Goal: Task Accomplishment & Management: Manage account settings

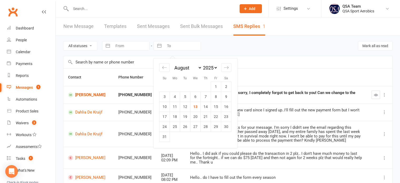
select select "6"
select select "2025"
select select "7"
select select "2025"
select select "8"
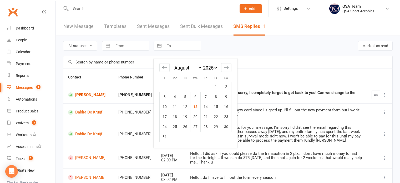
select select "2025"
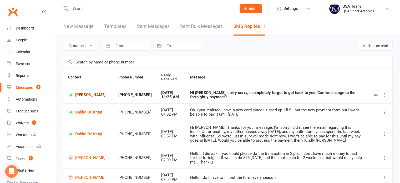
click at [80, 93] on link "[PERSON_NAME]" at bounding box center [88, 94] width 41 height 5
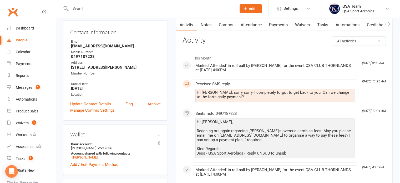
scroll to position [26, 0]
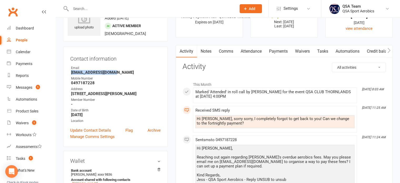
drag, startPoint x: 116, startPoint y: 73, endPoint x: 71, endPoint y: 72, distance: 44.7
click at [71, 72] on strong "[EMAIL_ADDRESS][DOMAIN_NAME]" at bounding box center [116, 72] width 90 height 5
copy strong "[EMAIL_ADDRESS][DOMAIN_NAME]"
click at [280, 51] on link "Payments" at bounding box center [279, 51] width 26 height 12
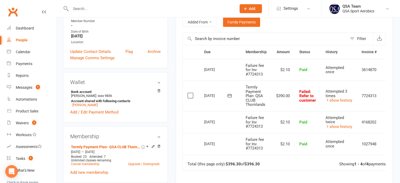
scroll to position [105, 0]
click at [163, 113] on div "Wallet Bank account Inara Sim xxxx 9836 Account shared with following contacts …" at bounding box center [115, 97] width 105 height 50
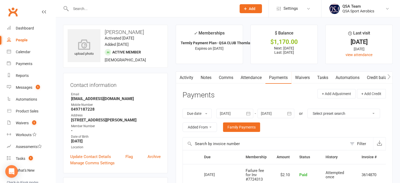
scroll to position [79, 0]
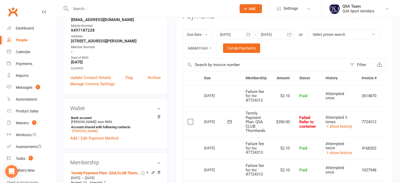
click at [284, 35] on div at bounding box center [276, 34] width 37 height 9
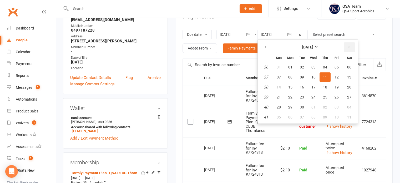
click at [346, 48] on button "button" at bounding box center [349, 46] width 11 height 9
click at [331, 97] on button "24" at bounding box center [336, 96] width 11 height 9
type input "[DATE]"
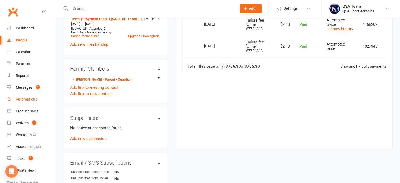
scroll to position [184, 0]
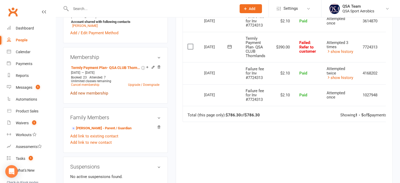
click at [92, 94] on link "Add new membership" at bounding box center [89, 93] width 38 height 5
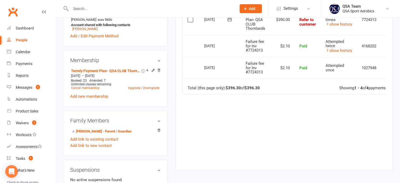
scroll to position [184, 0]
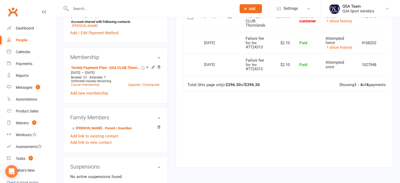
click at [275, 109] on div "Due Contact Membership Amount Status History Invoice # Select this [DATE] [PERS…" at bounding box center [284, 62] width 203 height 193
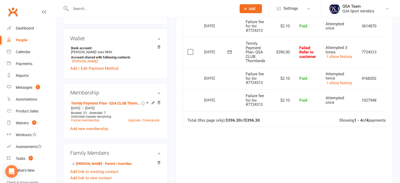
scroll to position [158, 0]
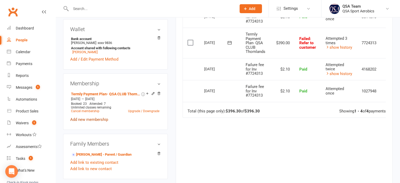
click at [91, 122] on link "Add new membership" at bounding box center [89, 119] width 38 height 5
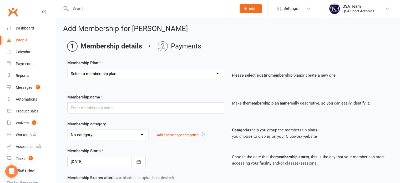
click at [104, 78] on select "Select a membership plan Create new Membership Plan QSA Membership Thornlands S…" at bounding box center [146, 73] width 156 height 11
select select "22"
click at [68, 68] on select "Select a membership plan Create new Membership Plan QSA Membership Thornlands S…" at bounding box center [146, 73] width 156 height 11
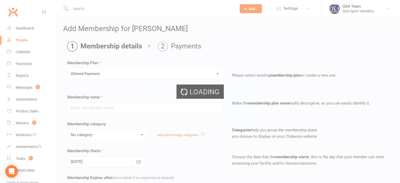
type input "Altered Payment"
select select "13"
type input "0"
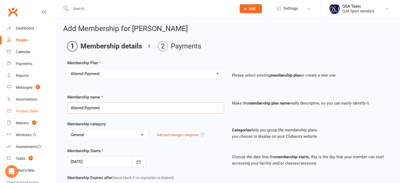
drag, startPoint x: 119, startPoint y: 106, endPoint x: 39, endPoint y: 111, distance: 79.6
click at [39, 111] on ui-view "Prospect Member Non-attending contact Class / event Appointment Task Membership…" at bounding box center [200, 160] width 400 height 319
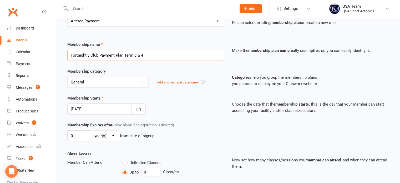
scroll to position [79, 0]
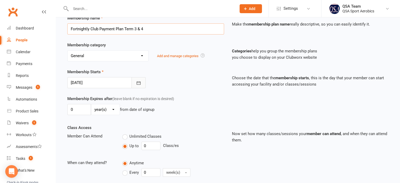
type input "Fortnightly Club Payment Plan Term 3 & 4"
click at [136, 82] on button "button" at bounding box center [139, 82] width 14 height 11
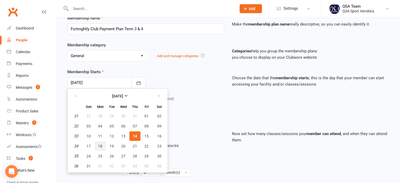
click at [101, 144] on span "18" at bounding box center [100, 146] width 4 height 4
type input "[DATE]"
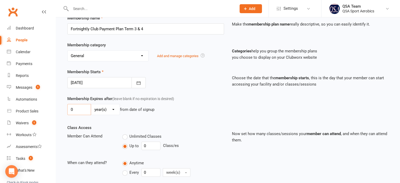
click at [87, 113] on input "0" at bounding box center [79, 109] width 24 height 11
click at [100, 111] on select "day(s) week(s) month(s) year(s)" at bounding box center [105, 109] width 28 height 11
drag, startPoint x: 76, startPoint y: 111, endPoint x: 68, endPoint y: 110, distance: 8.5
click at [68, 110] on input "8" at bounding box center [79, 109] width 24 height 11
type input "16"
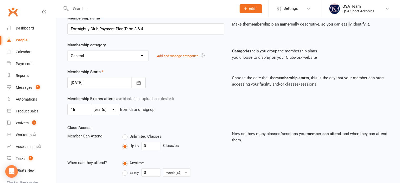
click at [110, 103] on div "Membership Expires after (leave blank if no expiration is desired) 16 day(s) we…" at bounding box center [145, 107] width 165 height 22
click at [108, 109] on select "day(s) week(s) month(s) year(s)" at bounding box center [105, 109] width 28 height 11
select select "1"
click at [91, 104] on select "day(s) week(s) month(s) year(s)" at bounding box center [105, 109] width 28 height 11
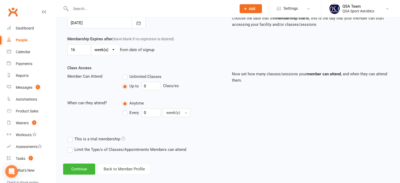
scroll to position [144, 0]
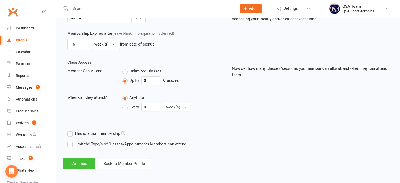
click at [86, 160] on button "Continue" at bounding box center [79, 163] width 32 height 11
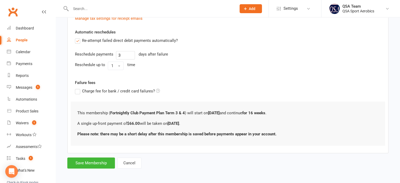
scroll to position [0, 0]
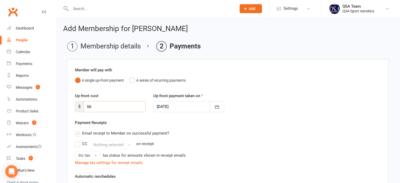
drag, startPoint x: 97, startPoint y: 104, endPoint x: 62, endPoint y: 104, distance: 35.5
click at [62, 104] on div "Add Membership for [PERSON_NAME] Membership details Payments Member will pay wi…" at bounding box center [228, 169] width 344 height 304
type input "97.50"
click at [132, 81] on button "A series of recurring payments" at bounding box center [157, 80] width 56 height 10
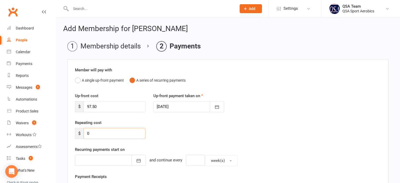
drag, startPoint x: 103, startPoint y: 131, endPoint x: 57, endPoint y: 132, distance: 46.1
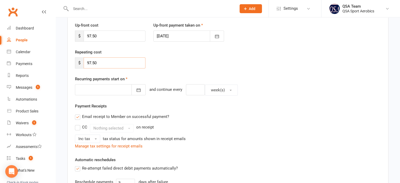
scroll to position [79, 0]
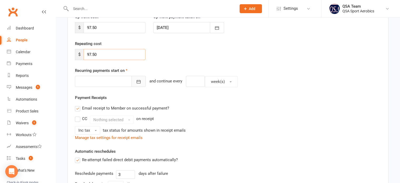
type input "97.50"
click at [137, 82] on icon "button" at bounding box center [139, 81] width 4 height 3
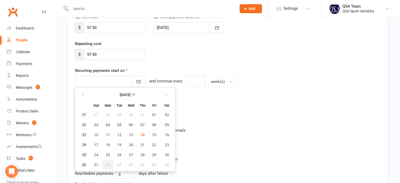
click at [106, 163] on span "01" at bounding box center [108, 165] width 4 height 4
type input "[DATE]"
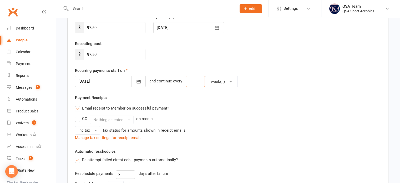
click at [195, 79] on input "number" at bounding box center [195, 81] width 19 height 11
type input "2"
click at [183, 55] on div "Repeating cost $ 97.50" at bounding box center [228, 54] width 314 height 27
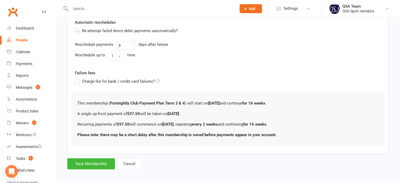
scroll to position [209, 0]
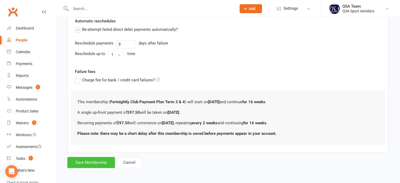
drag, startPoint x: 104, startPoint y: 163, endPoint x: 147, endPoint y: 59, distance: 112.7
click at [147, 59] on form "Member will pay with A single up-front payment A series of recurring payments U…" at bounding box center [227, 9] width 321 height 318
click at [78, 81] on label "Charge fee for bank / credit card failures?" at bounding box center [117, 80] width 85 height 6
click at [78, 77] on input "Charge fee for bank / credit card failures?" at bounding box center [117, 77] width 85 height 0
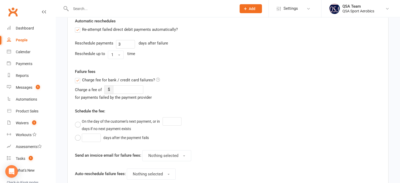
click at [79, 77] on label "Charge fee for bank / credit card failures?" at bounding box center [117, 80] width 85 height 6
click at [79, 77] on input "Charge fee for bank / credit card failures?" at bounding box center [117, 77] width 85 height 0
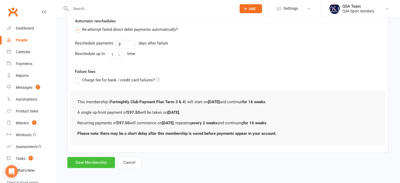
click at [105, 162] on button "Save Membership" at bounding box center [91, 162] width 48 height 11
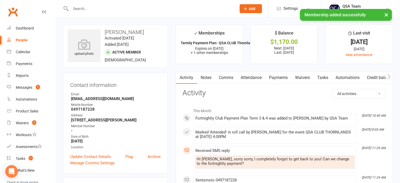
click at [279, 78] on link "Payments" at bounding box center [279, 78] width 26 height 12
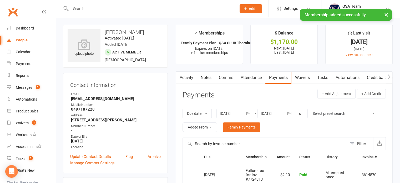
click at [287, 114] on icon "button" at bounding box center [289, 113] width 5 height 5
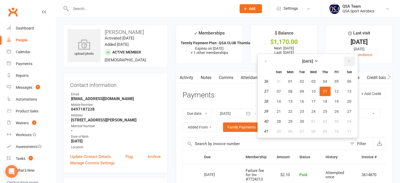
click at [351, 62] on button "button" at bounding box center [349, 61] width 11 height 9
click at [314, 114] on button "24" at bounding box center [313, 111] width 11 height 9
type input "[DATE]"
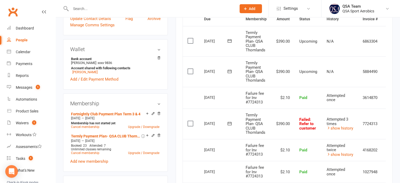
scroll to position [184, 0]
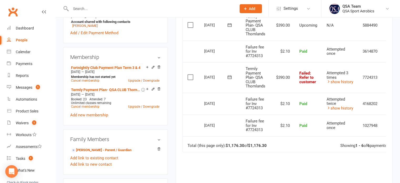
click at [153, 67] on icon at bounding box center [153, 67] width 2 height 2
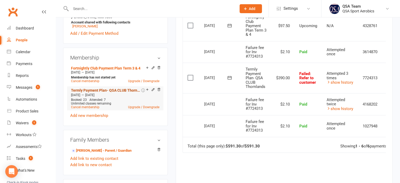
scroll to position [184, 0]
click at [154, 89] on icon at bounding box center [153, 89] width 4 height 4
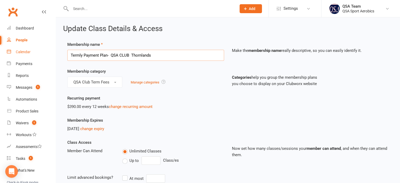
drag, startPoint x: 112, startPoint y: 54, endPoint x: 35, endPoint y: 50, distance: 77.0
type input "QSA CLUB Thornlands"
click at [195, 76] on div "Categories help you group the membership plans you choose to display on your Cl…" at bounding box center [207, 82] width 79 height 22
click at [119, 106] on link "change recurring amount" at bounding box center [131, 106] width 44 height 5
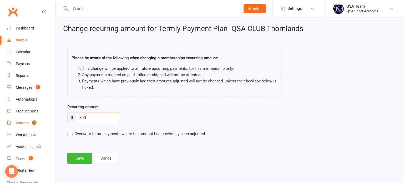
drag, startPoint x: 108, startPoint y: 117, endPoint x: 36, endPoint y: 118, distance: 72.1
click at [36, 118] on ui-view "Prospect Member Non-attending contact Class / event Appointment Task Membership…" at bounding box center [202, 86] width 404 height 171
type input "0"
click at [70, 132] on label "Overwrite future payments where the amount has previously been adjusted" at bounding box center [136, 134] width 138 height 6
click at [70, 131] on input "Overwrite future payments where the amount has previously been adjusted" at bounding box center [136, 131] width 138 height 0
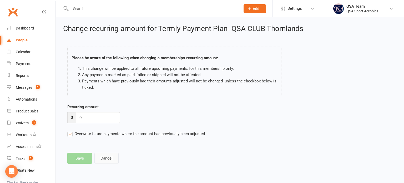
click at [107, 157] on button "Cancel" at bounding box center [106, 158] width 24 height 11
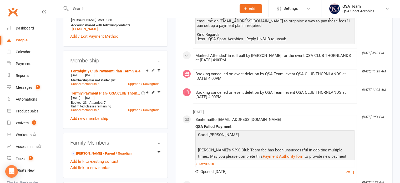
scroll to position [184, 0]
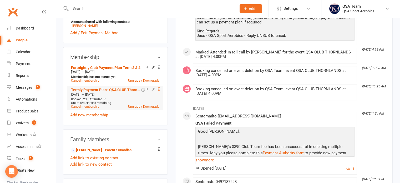
click at [159, 89] on icon at bounding box center [159, 88] width 3 height 3
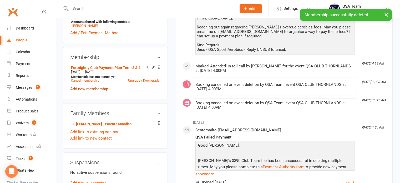
click at [89, 90] on link "Add new membership" at bounding box center [89, 89] width 38 height 5
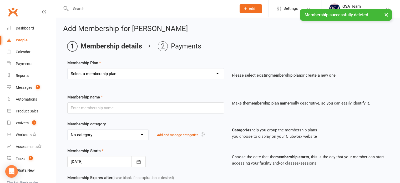
click at [96, 72] on select "Select a membership plan Create new Membership Plan QSA Membership Thornlands S…" at bounding box center [146, 73] width 156 height 11
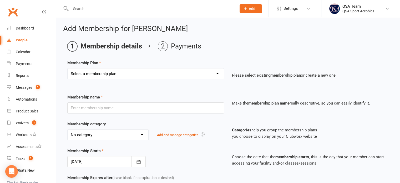
select select "34"
click at [68, 68] on select "Select a membership plan Create new Membership Plan QSA Membership Thornlands S…" at bounding box center [146, 73] width 156 height 11
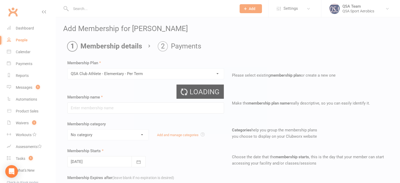
type input "QSA Club Athlete - Elementary - Per Term"
select select "18"
type input "1"
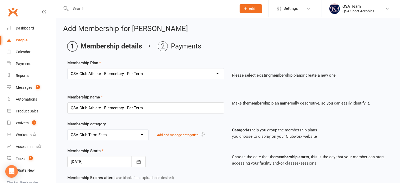
click at [127, 73] on select "Select a membership plan Create new Membership Plan QSA Membership Thornlands S…" at bounding box center [146, 73] width 156 height 11
click at [135, 60] on div "Membership Plan Select a membership plan Create new Membership Plan QSA Members…" at bounding box center [227, 73] width 321 height 27
drag, startPoint x: 149, startPoint y: 109, endPoint x: 101, endPoint y: 108, distance: 48.2
click at [101, 108] on input "QSA Club Athlete - Elementary - Per Term" at bounding box center [145, 107] width 157 height 11
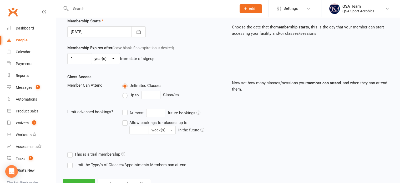
scroll to position [151, 0]
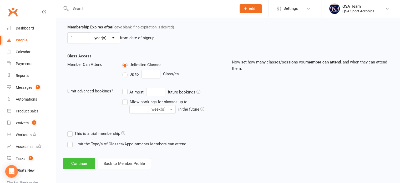
type input "QSA Club Athlete"
click at [78, 161] on button "Continue" at bounding box center [79, 163] width 32 height 11
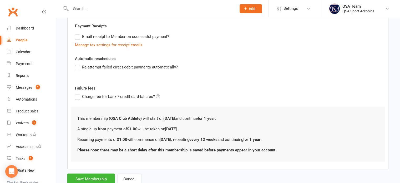
scroll to position [0, 0]
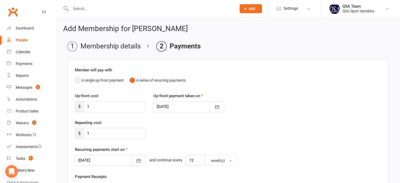
click at [79, 81] on button "A single up-front payment" at bounding box center [99, 80] width 49 height 10
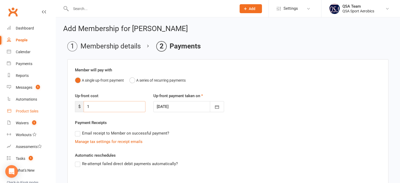
drag, startPoint x: 101, startPoint y: 108, endPoint x: 48, endPoint y: 111, distance: 52.7
click at [48, 111] on ui-view "Prospect Member Non-attending contact Class / event Appointment Task Membership…" at bounding box center [200, 140] width 400 height 278
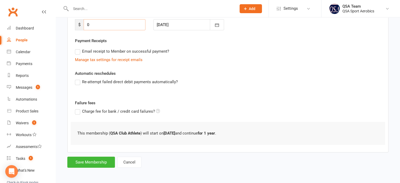
scroll to position [82, 0]
type input "0"
click at [98, 161] on button "Save Membership" at bounding box center [91, 161] width 48 height 11
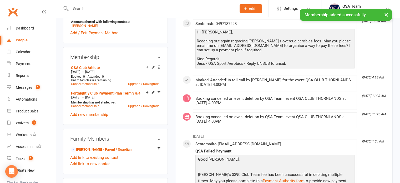
scroll to position [53, 0]
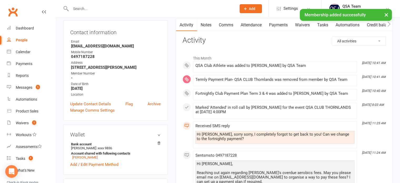
click at [208, 25] on link "Notes" at bounding box center [206, 25] width 18 height 12
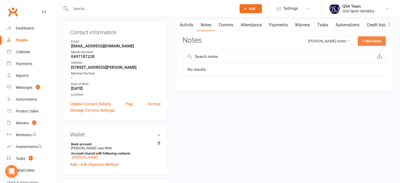
click at [372, 44] on button "+ New Note" at bounding box center [372, 40] width 28 height 9
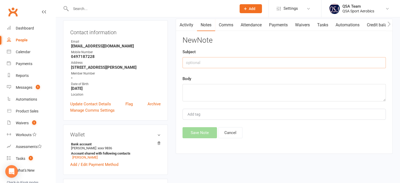
click at [194, 62] on input "text" at bounding box center [284, 62] width 203 height 11
type input "P"
type input "Fortnightly Payment Plan"
click at [202, 84] on textarea at bounding box center [284, 92] width 203 height 17
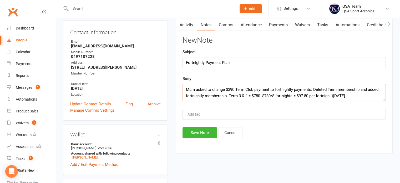
click at [298, 94] on textarea "Mum asked to change $390 Term Club payment to fortnightly payments. Deleted Ter…" at bounding box center [284, 92] width 203 height 17
click at [372, 96] on textarea "Mum asked to change $390 Term Club payment to fortnightly payments. Deleted Ter…" at bounding box center [284, 92] width 203 height 17
type textarea "Mum asked to change $390 Term Club payment to fortnightly payments. Deleted Ter…"
click at [213, 129] on button "Save Note" at bounding box center [200, 132] width 34 height 11
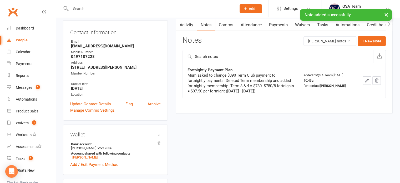
click at [227, 24] on link "Comms" at bounding box center [226, 25] width 22 height 12
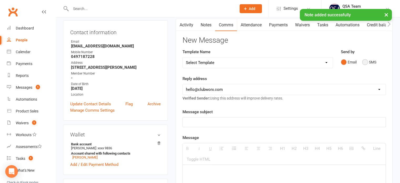
click at [365, 62] on button "SMS" at bounding box center [369, 62] width 14 height 10
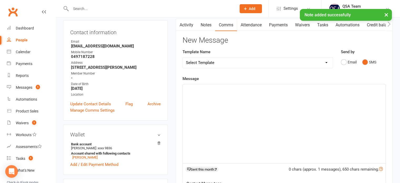
click at [207, 92] on p at bounding box center [284, 90] width 197 height 6
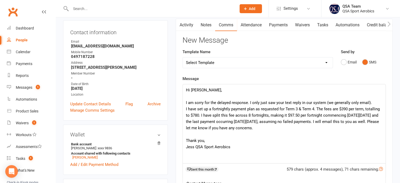
click at [249, 125] on p "I am sorry for the delayed response. I only just saw your text reply in our sys…" at bounding box center [284, 121] width 197 height 44
click at [293, 143] on p "I am sorry for the delayed response. I only just saw your text reply in our sys…" at bounding box center [284, 121] width 197 height 44
click at [322, 114] on p "I am sorry for the delayed response. I only just saw your text reply in our sys…" at bounding box center [284, 121] width 197 height 44
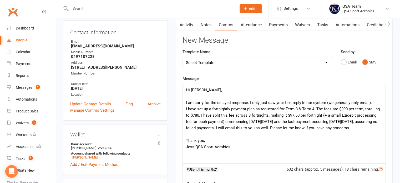
click at [199, 114] on p "I am sorry for the delayed response. I only just saw your text reply in our sys…" at bounding box center [284, 121] width 197 height 44
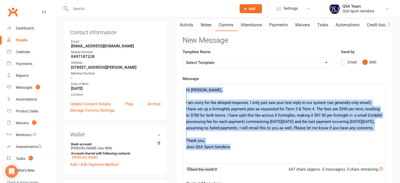
drag, startPoint x: 236, startPoint y: 153, endPoint x: 178, endPoint y: 87, distance: 87.5
click at [178, 87] on div "Activity Notes Comms Attendance Payments Waivers Tasks Automations Credit balan…" at bounding box center [284, 150] width 217 height 263
copy div "Hi [PERSON_NAME], I am sorry for the delayed response. I only just saw your tex…"
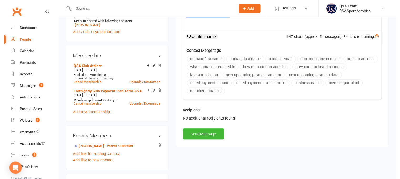
scroll to position [211, 0]
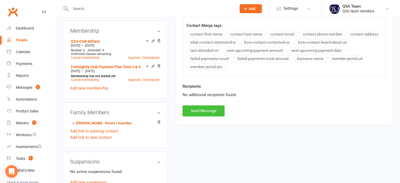
click at [208, 107] on button "Send Message" at bounding box center [204, 110] width 42 height 11
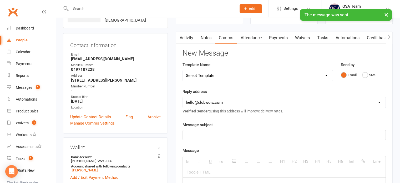
scroll to position [26, 0]
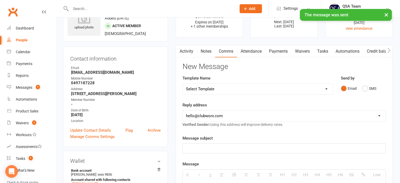
click at [229, 89] on select "Select Template [Email] 2024 FISAF Nationals Competition Debit [Email] All Star…" at bounding box center [258, 89] width 150 height 11
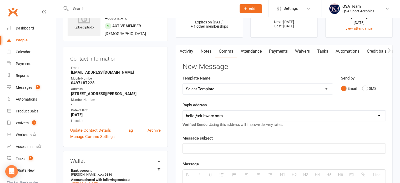
click at [237, 113] on select "[EMAIL_ADDRESS][DOMAIN_NAME] [EMAIL_ADDRESS][DOMAIN_NAME] [EMAIL_ADDRESS][DOMAI…" at bounding box center [284, 116] width 203 height 11
select select "1"
click at [183, 111] on select "[EMAIL_ADDRESS][DOMAIN_NAME] [EMAIL_ADDRESS][DOMAIN_NAME] [EMAIL_ADDRESS][DOMAI…" at bounding box center [284, 116] width 203 height 11
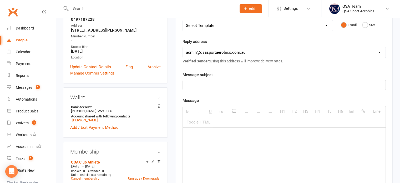
scroll to position [105, 0]
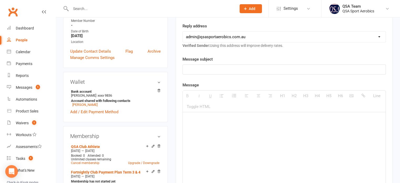
click at [202, 69] on p at bounding box center [284, 69] width 197 height 6
click at [214, 123] on div at bounding box center [284, 151] width 203 height 79
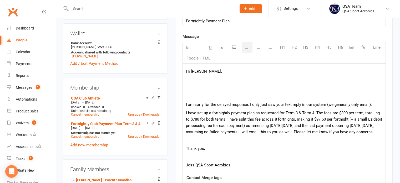
scroll to position [158, 0]
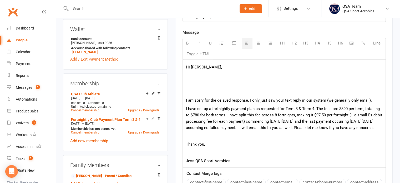
click at [193, 91] on p at bounding box center [284, 92] width 197 height 6
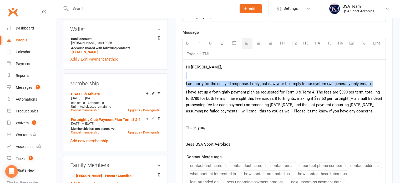
drag, startPoint x: 185, startPoint y: 90, endPoint x: 182, endPoint y: 78, distance: 12.7
click at [183, 78] on div "Hi [PERSON_NAME], I am sorry for the delayed response. I only just saw your tex…" at bounding box center [284, 105] width 203 height 92
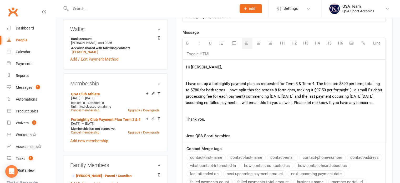
click at [234, 106] on p "I have set up a fortnightly payment plan as requested for Term 3 & Term 4. The …" at bounding box center [284, 93] width 197 height 25
drag, startPoint x: 336, startPoint y: 102, endPoint x: 282, endPoint y: 105, distance: 54.3
click at [282, 105] on p "I have set up a fortnightly payment plan as requested for Term 3 & Term 4. The …" at bounding box center [284, 93] width 197 height 25
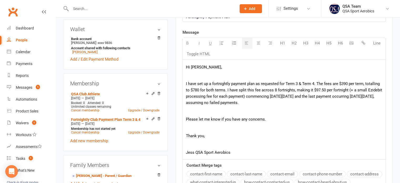
click at [188, 143] on p at bounding box center [284, 144] width 197 height 6
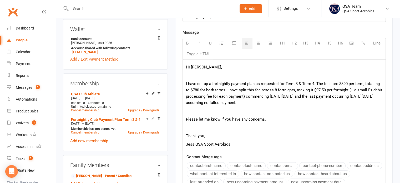
click at [220, 124] on p at bounding box center [284, 127] width 197 height 6
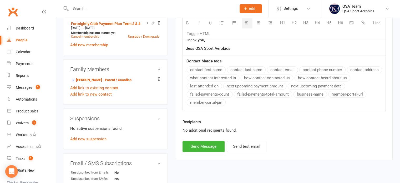
scroll to position [289, 0]
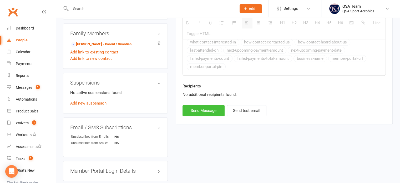
click at [208, 110] on button "Send Message" at bounding box center [204, 110] width 42 height 11
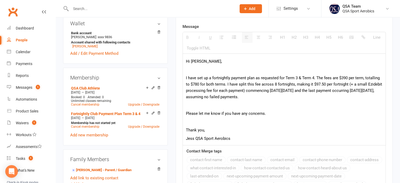
select select "0"
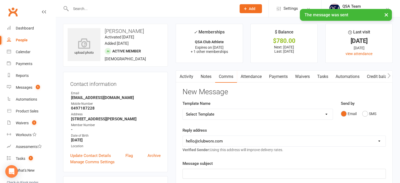
scroll to position [0, 0]
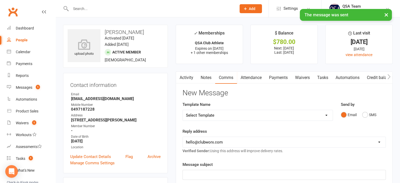
click at [188, 79] on link "Activity" at bounding box center [186, 78] width 21 height 12
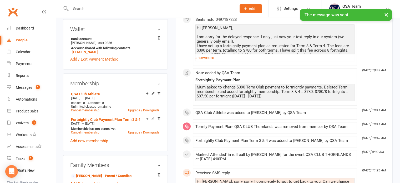
scroll to position [211, 0]
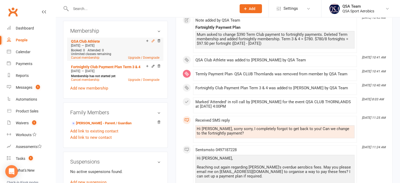
click at [152, 41] on icon at bounding box center [153, 41] width 4 height 4
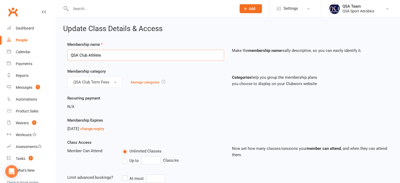
click at [143, 53] on input "QSA Club Athlete" at bounding box center [145, 55] width 157 height 11
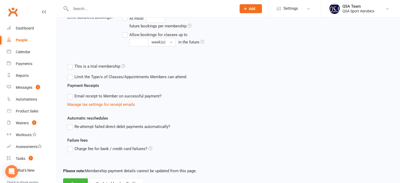
scroll to position [181, 0]
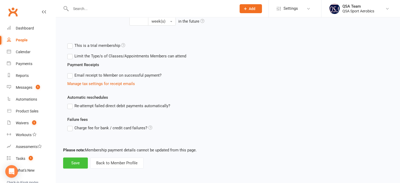
type input "QSA Club Athlete THORNLANDS"
click at [78, 165] on button "Save" at bounding box center [75, 162] width 25 height 11
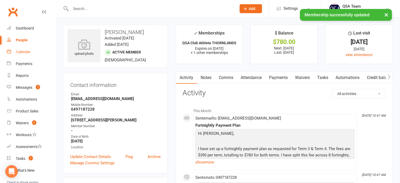
click at [24, 52] on div "Calendar" at bounding box center [23, 52] width 15 height 4
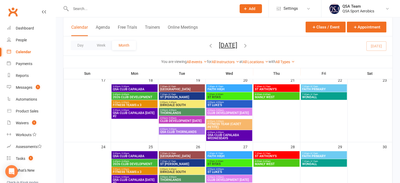
scroll to position [237, 0]
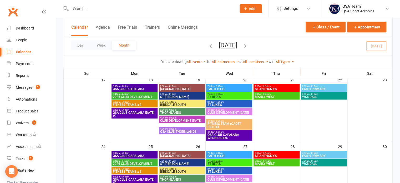
click at [181, 131] on span "QSA CLUB THORNLANDS" at bounding box center [182, 131] width 44 height 3
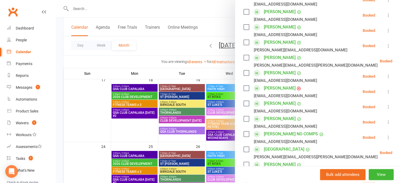
scroll to position [132, 0]
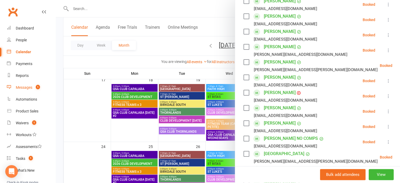
click at [23, 89] on div "Messages" at bounding box center [24, 87] width 17 height 4
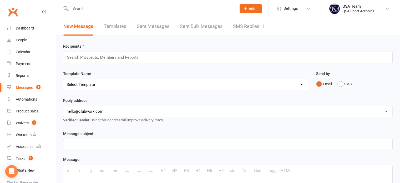
click at [247, 24] on link "SMS Replies 1" at bounding box center [249, 26] width 32 height 18
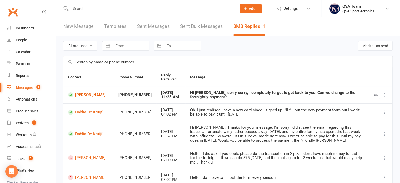
click at [377, 93] on icon "button" at bounding box center [376, 95] width 4 height 4
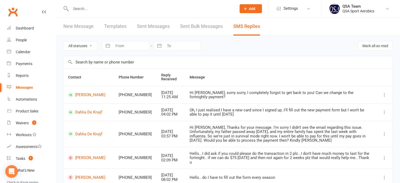
click at [113, 6] on input "text" at bounding box center [151, 8] width 164 height 7
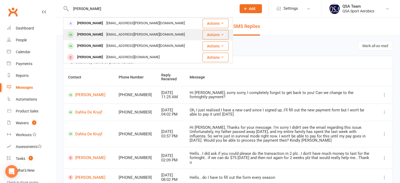
type input "[PERSON_NAME]"
click at [91, 35] on div "[PERSON_NAME]" at bounding box center [90, 35] width 29 height 8
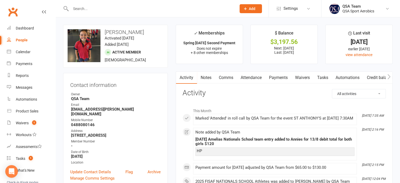
click at [283, 74] on link "Payments" at bounding box center [279, 78] width 26 height 12
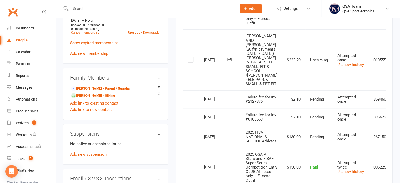
scroll to position [466, 0]
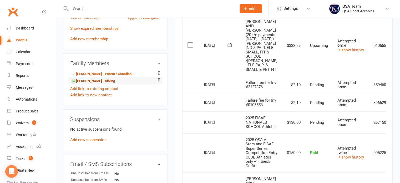
click at [83, 78] on link "[PERSON_NAME] - Sibling" at bounding box center [93, 81] width 44 height 6
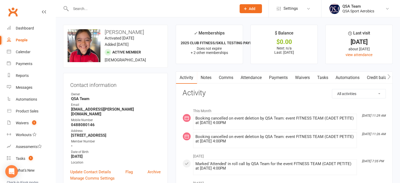
scroll to position [18, 0]
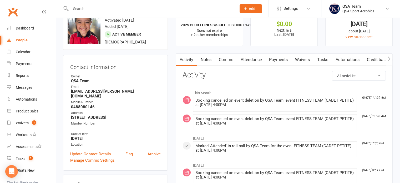
click at [275, 57] on link "Payments" at bounding box center [279, 60] width 26 height 12
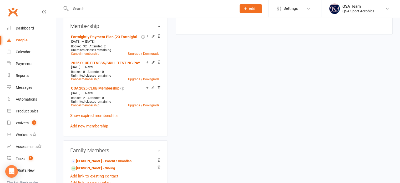
scroll to position [234, 0]
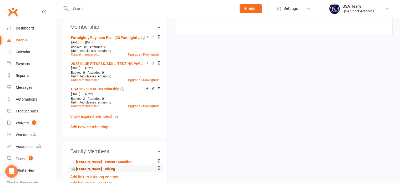
click at [88, 166] on link "[PERSON_NAME] - Sibling" at bounding box center [93, 169] width 44 height 6
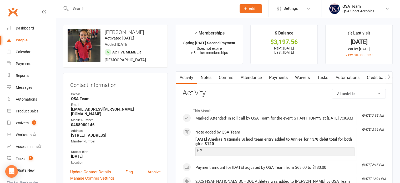
click at [288, 78] on link "Payments" at bounding box center [279, 78] width 26 height 12
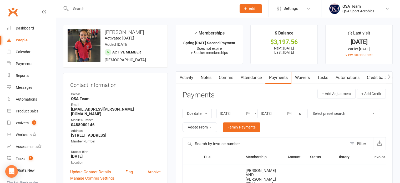
click at [294, 117] on button "button" at bounding box center [289, 113] width 9 height 9
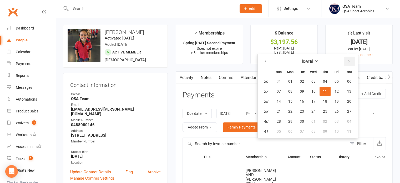
click at [349, 61] on icon "button" at bounding box center [349, 61] width 4 height 4
click at [314, 92] on span "07" at bounding box center [314, 91] width 4 height 4
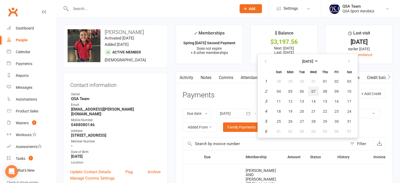
type input "[DATE]"
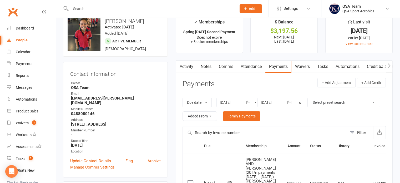
scroll to position [8, 0]
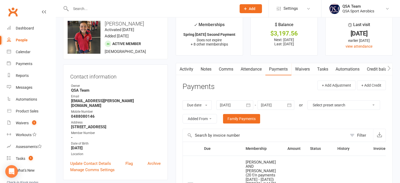
click at [207, 64] on link "Notes" at bounding box center [206, 69] width 18 height 12
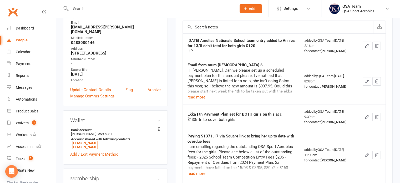
scroll to position [83, 0]
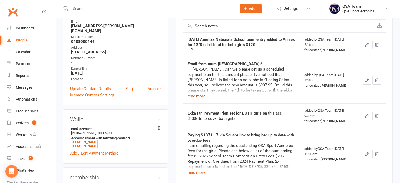
click at [196, 96] on button "read more" at bounding box center [197, 96] width 18 height 6
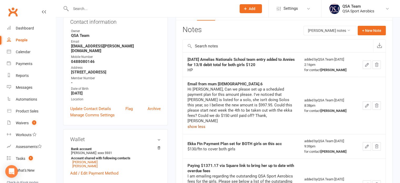
scroll to position [0, 0]
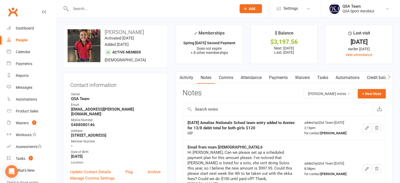
click at [277, 80] on link "Payments" at bounding box center [279, 78] width 26 height 12
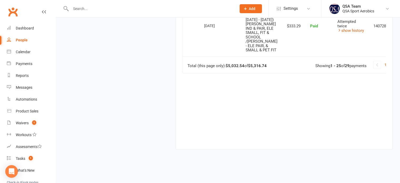
scroll to position [1434, 0]
click at [385, 68] on span "1" at bounding box center [386, 64] width 2 height 7
click at [391, 68] on span "2" at bounding box center [392, 64] width 2 height 7
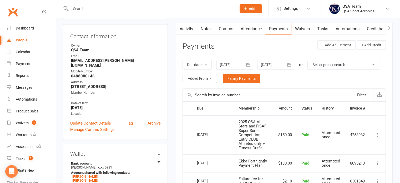
scroll to position [19, 0]
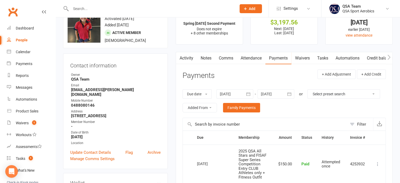
click at [249, 92] on icon "button" at bounding box center [248, 93] width 5 height 5
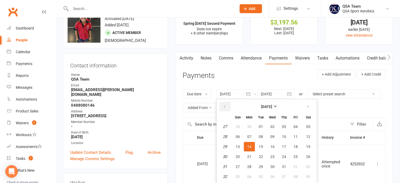
click at [226, 104] on icon "button" at bounding box center [225, 106] width 4 height 4
click at [269, 145] on button "18" at bounding box center [272, 146] width 11 height 9
type input "[DATE]"
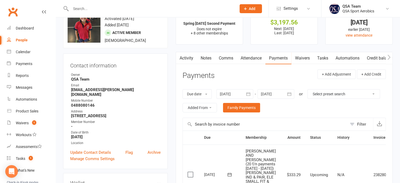
click at [288, 93] on icon "button" at bounding box center [289, 93] width 5 height 5
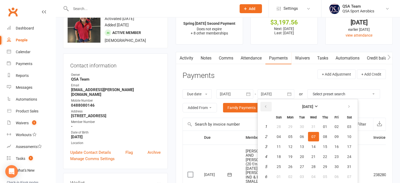
click at [266, 107] on icon "button" at bounding box center [266, 106] width 4 height 4
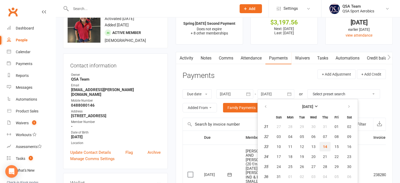
click at [326, 146] on span "14" at bounding box center [325, 146] width 4 height 4
type input "[DATE]"
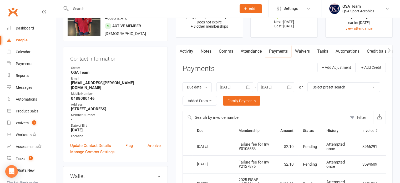
scroll to position [26, 0]
click at [353, 119] on button "Filter" at bounding box center [360, 117] width 26 height 13
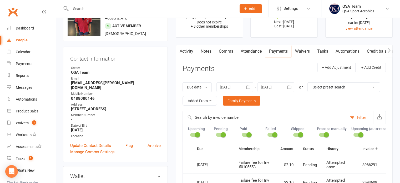
click at [353, 119] on button "Filter" at bounding box center [360, 117] width 26 height 13
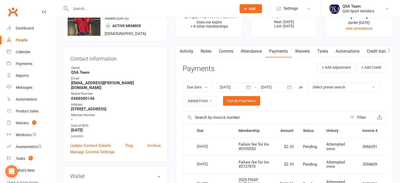
click at [353, 119] on button "Filter" at bounding box center [360, 117] width 26 height 13
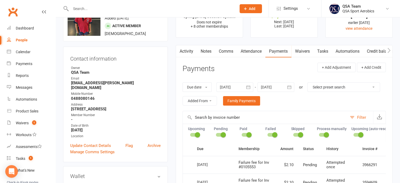
click at [353, 119] on button "Filter" at bounding box center [360, 117] width 26 height 13
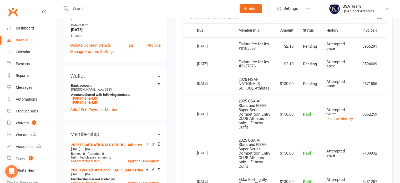
scroll to position [106, 0]
